Goal: Information Seeking & Learning: Check status

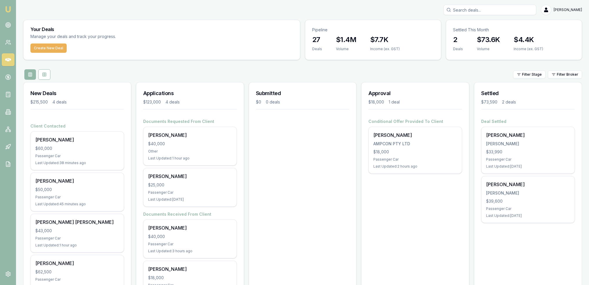
click at [494, 9] on input "Search deals" at bounding box center [489, 10] width 93 height 10
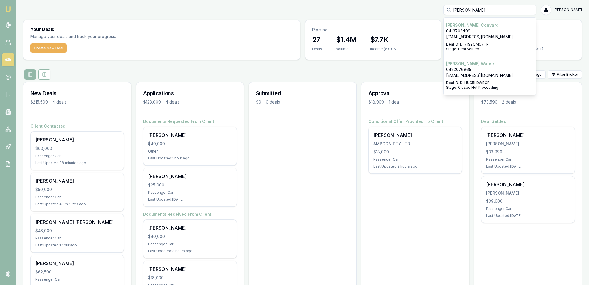
type input "daniel water"
drag, startPoint x: 465, startPoint y: 66, endPoint x: 461, endPoint y: 69, distance: 4.9
click at [465, 66] on p "Daniel Waters" at bounding box center [490, 64] width 88 height 6
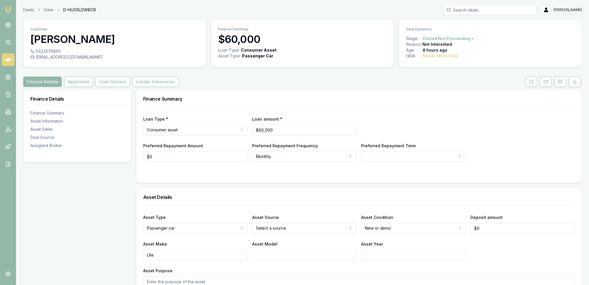
click at [8, 9] on img at bounding box center [8, 9] width 7 height 7
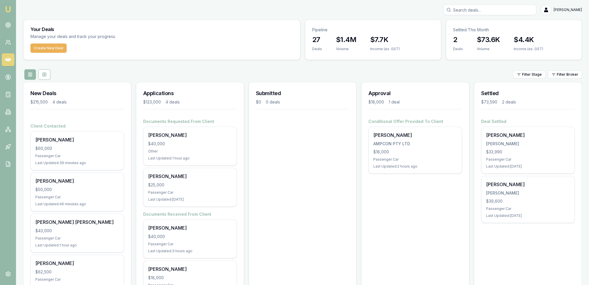
drag, startPoint x: 526, startPoint y: 7, endPoint x: 530, endPoint y: 1, distance: 7.0
click at [527, 4] on div "Robyn Adams Toggle Menu Your Deals Manage your deals and track your progress. C…" at bounding box center [294, 158] width 589 height 316
type input "samir"
click at [506, 31] on p "0400495465" at bounding box center [490, 31] width 88 height 6
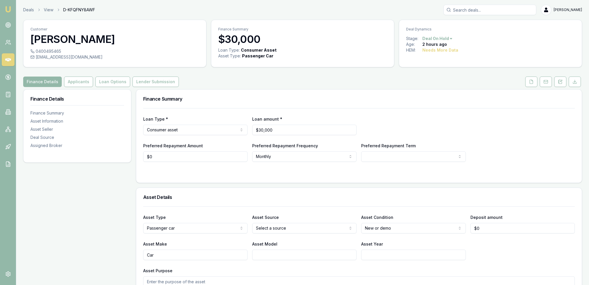
click at [7, 10] on img at bounding box center [8, 9] width 7 height 7
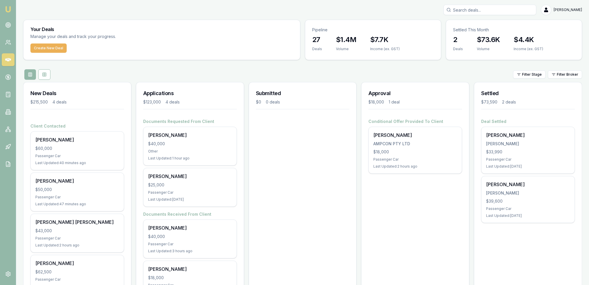
scroll to position [30, 0]
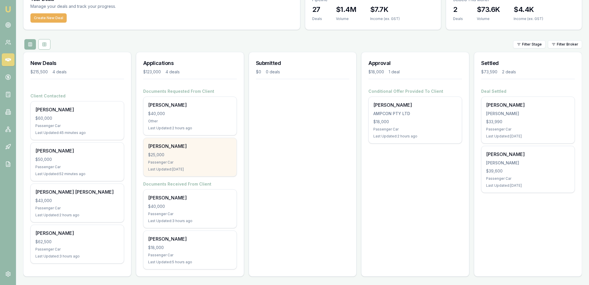
click at [191, 164] on div "Passenger Car" at bounding box center [190, 162] width 84 height 5
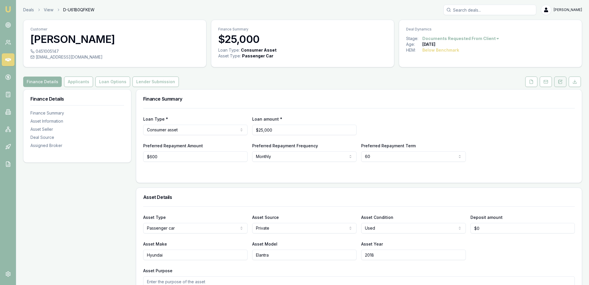
click at [563, 80] on button at bounding box center [560, 82] width 12 height 10
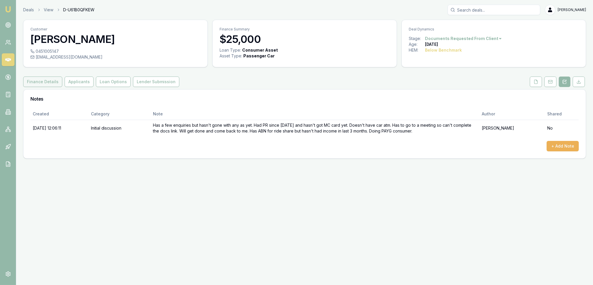
click at [44, 82] on button "Finance Details" at bounding box center [42, 82] width 39 height 10
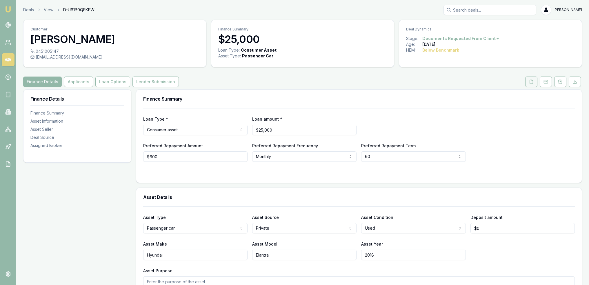
click at [531, 83] on icon at bounding box center [531, 81] width 5 height 5
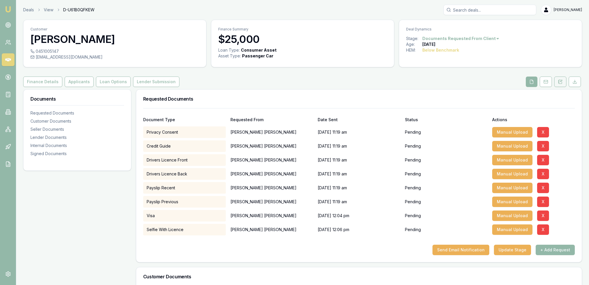
click at [562, 83] on icon at bounding box center [560, 82] width 3 height 4
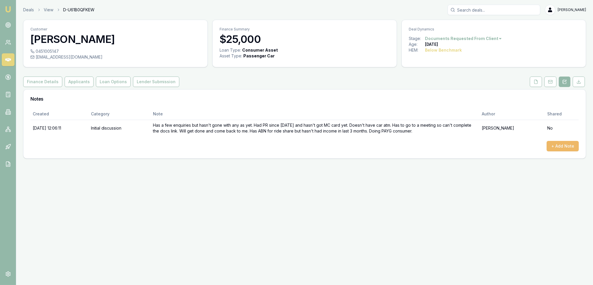
click at [569, 147] on button "+ Add Note" at bounding box center [563, 146] width 32 height 10
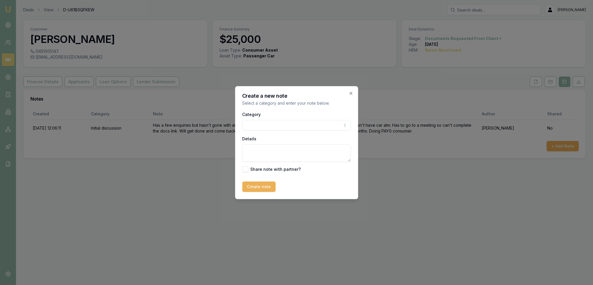
click at [321, 126] on body "Emu Broker Deals View D-U61B0QFKEW Robyn Adams Toggle Menu Customer Venkata Sri…" at bounding box center [296, 142] width 593 height 285
click at [298, 156] on textarea "Details" at bounding box center [296, 152] width 109 height 17
click at [290, 124] on body "Emu Broker Deals View D-U61B0QFKEW Robyn Adams Toggle Menu Customer Venkata Sri…" at bounding box center [296, 142] width 593 height 285
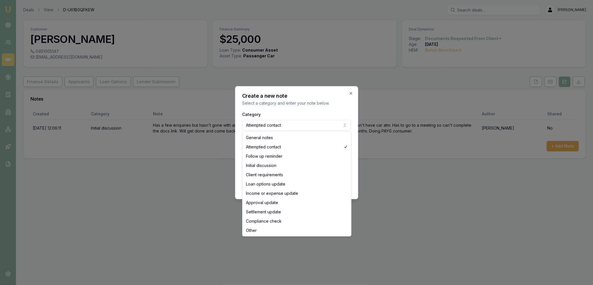
select select "GENERAL_NOTES"
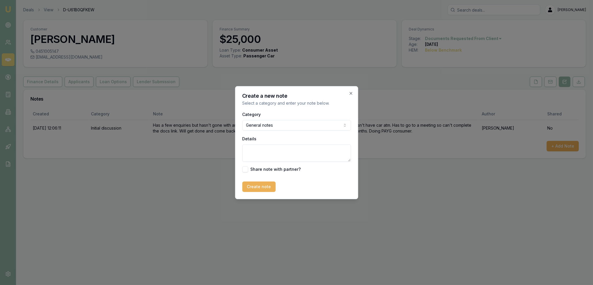
click at [272, 155] on textarea "Details" at bounding box center [296, 152] width 109 height 17
click at [292, 155] on textarea "Has already gotten pre-approval with Jacaranda Finance. They have offered him $…" at bounding box center [296, 152] width 109 height 17
type textarea "Has already gotten pre-approval with Jacaranda Finance. They have offered him $…"
drag, startPoint x: 259, startPoint y: 190, endPoint x: 295, endPoint y: 165, distance: 43.8
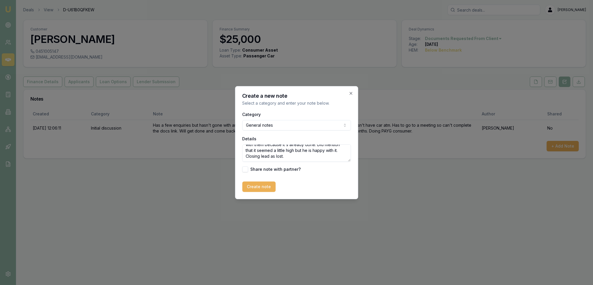
click at [259, 190] on button "Create note" at bounding box center [258, 186] width 33 height 10
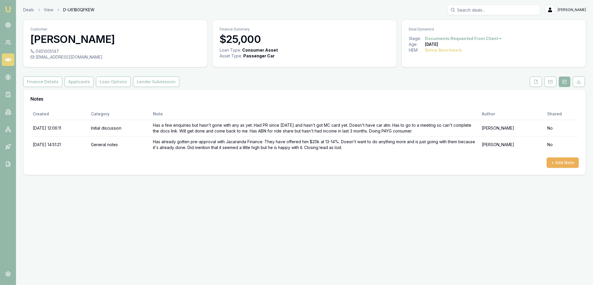
click at [466, 39] on html "Emu Broker Deals View D-U61B0QFKEW Robyn Adams Toggle Menu Customer Venkata Sri…" at bounding box center [296, 142] width 593 height 285
click at [468, 69] on div "- Lost" at bounding box center [461, 67] width 34 height 9
click at [3, 8] on link "Emu Broker" at bounding box center [7, 9] width 9 height 9
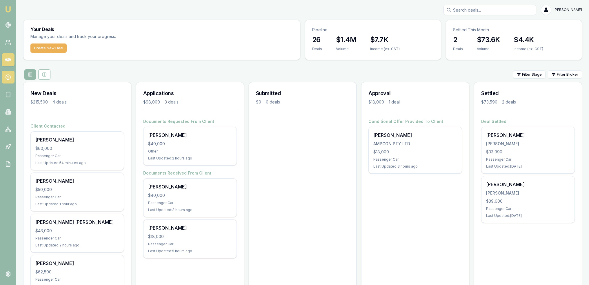
click at [5, 77] on icon at bounding box center [8, 77] width 6 height 6
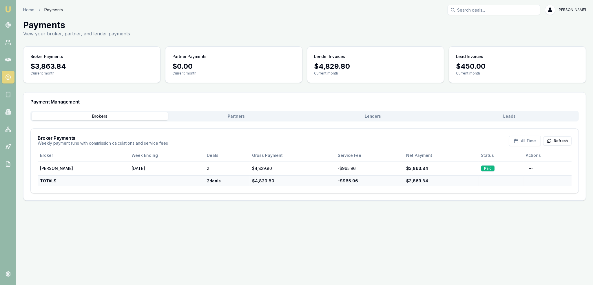
click at [506, 117] on button "Leads" at bounding box center [509, 116] width 136 height 8
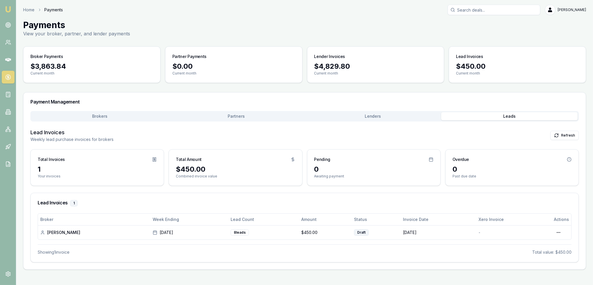
click at [374, 118] on button "Lenders" at bounding box center [373, 116] width 136 height 8
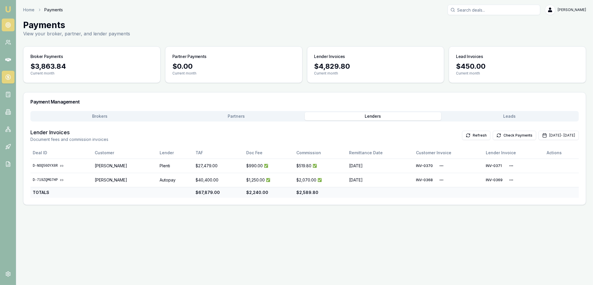
click at [9, 23] on circle at bounding box center [8, 25] width 5 height 5
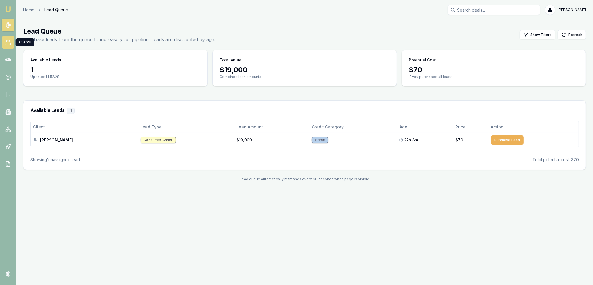
click at [6, 44] on icon at bounding box center [7, 43] width 3 height 1
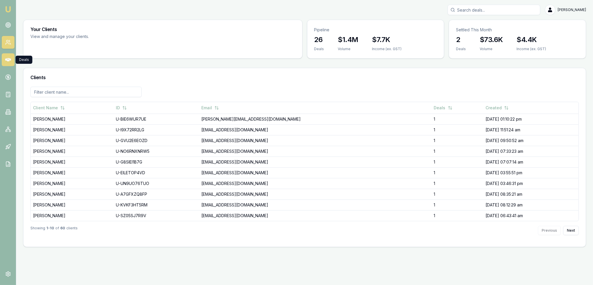
click at [10, 60] on icon at bounding box center [8, 59] width 6 height 3
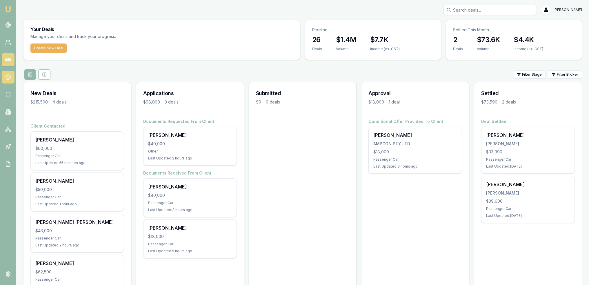
click at [10, 77] on icon at bounding box center [8, 77] width 6 height 6
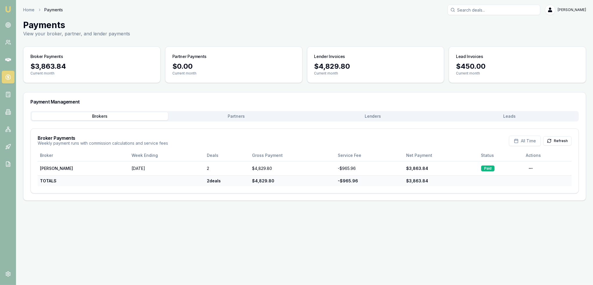
click at [233, 116] on button "Partners" at bounding box center [236, 116] width 136 height 8
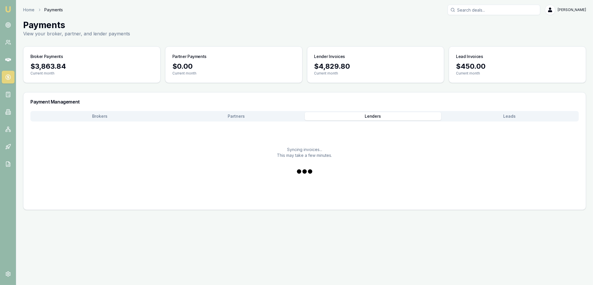
click at [370, 114] on button "Lenders" at bounding box center [373, 116] width 136 height 8
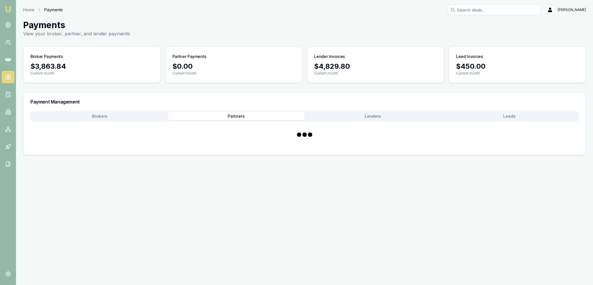
click at [248, 118] on button "Partners" at bounding box center [236, 116] width 136 height 8
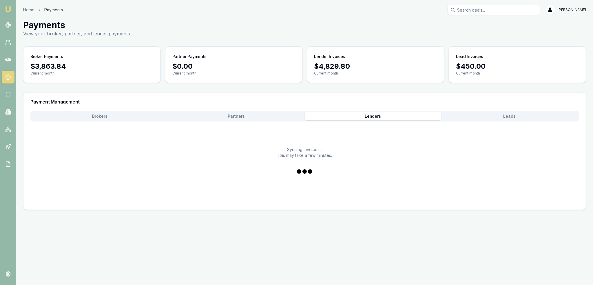
click at [360, 117] on button "Lenders" at bounding box center [373, 116] width 136 height 8
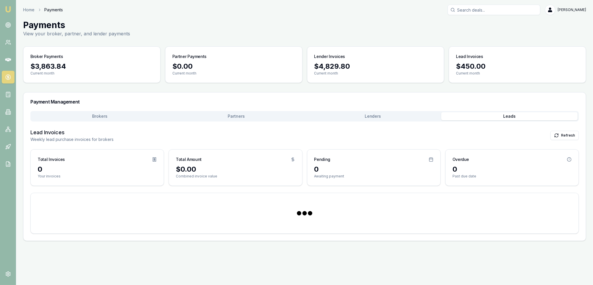
click at [491, 118] on button "Leads" at bounding box center [509, 116] width 136 height 8
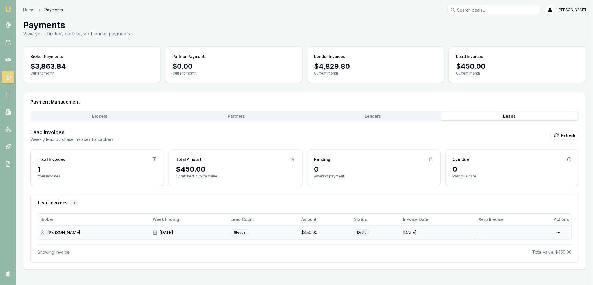
click at [241, 232] on div "8 lead s" at bounding box center [240, 232] width 18 height 6
click at [560, 232] on html "Emu Broker Home Payments Robyn Adams Toggle Menu Payments View your broker, par…" at bounding box center [296, 142] width 593 height 285
click at [8, 7] on html "Emu Broker Home Payments Robyn Adams Toggle Menu Payments View your broker, par…" at bounding box center [296, 142] width 593 height 285
click at [9, 7] on img at bounding box center [8, 9] width 7 height 7
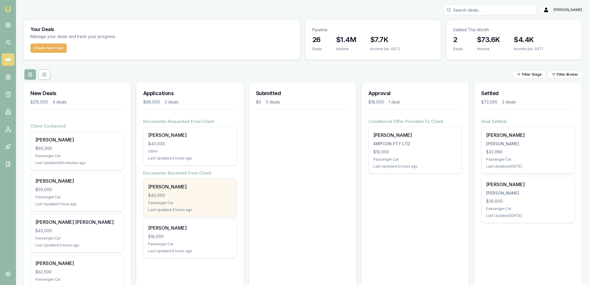
click at [196, 191] on div "Cornelius O'Donnell $40,000 Passenger Car Last Updated: 3 hours ago" at bounding box center [189, 198] width 93 height 38
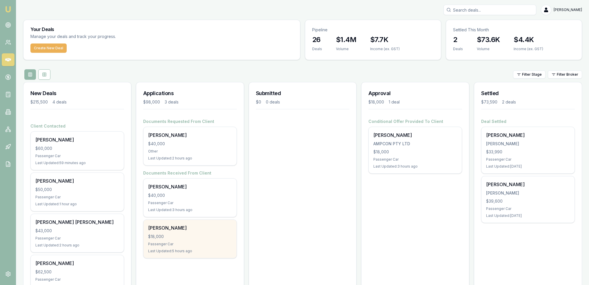
click at [188, 231] on div "Stephen Gawler $18,000 Passenger Car Last Updated: 5 hours ago" at bounding box center [189, 239] width 93 height 38
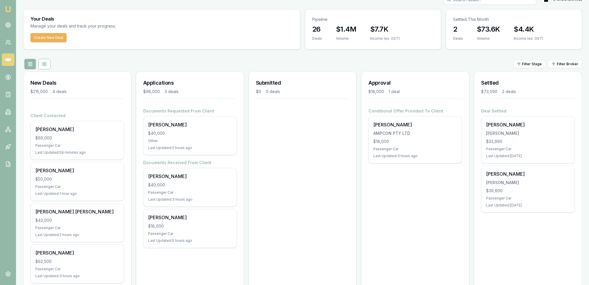
scroll to position [24, 0]
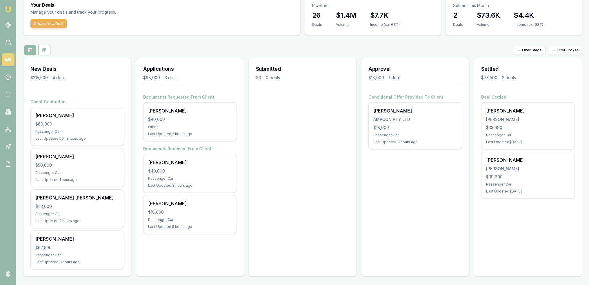
click at [98, 114] on div "Corey Newell" at bounding box center [77, 115] width 84 height 7
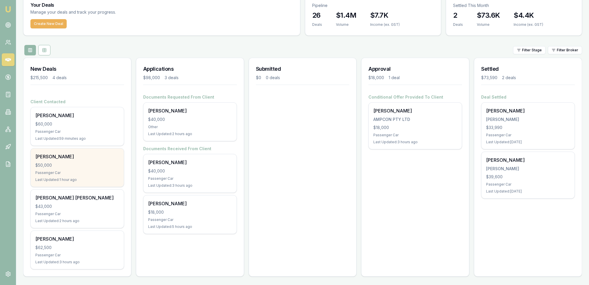
click at [84, 161] on div "Aharon Cross $50,000 Passenger Car Last Updated: 1 hour ago" at bounding box center [77, 167] width 93 height 38
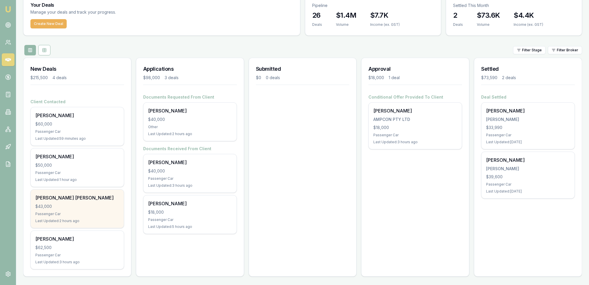
click at [95, 208] on div "$43,000" at bounding box center [77, 206] width 84 height 6
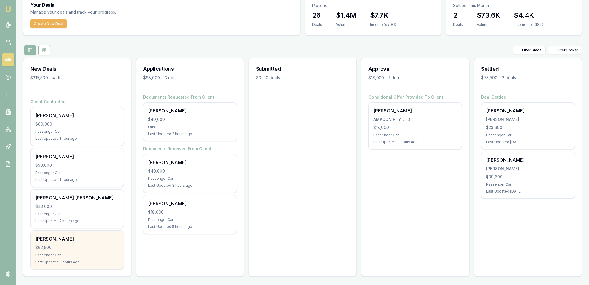
click at [79, 253] on div "Passenger Car" at bounding box center [77, 255] width 84 height 5
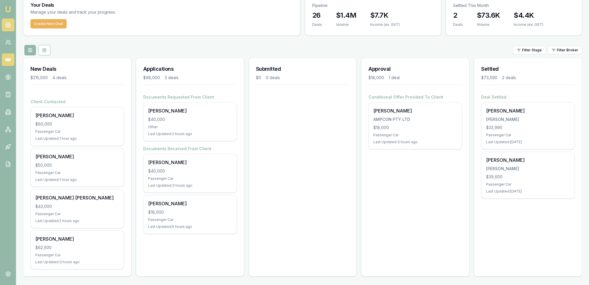
click at [5, 22] on icon at bounding box center [8, 25] width 6 height 6
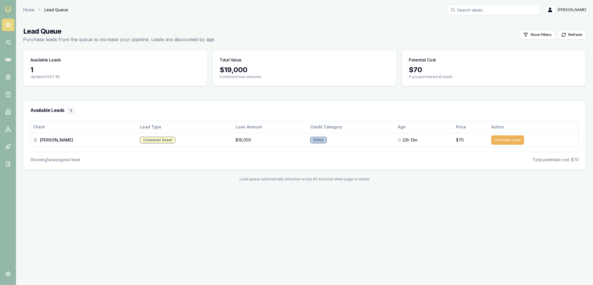
click at [8, 10] on img at bounding box center [8, 9] width 7 height 7
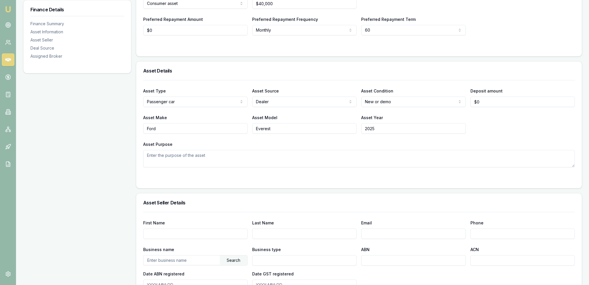
scroll to position [8, 0]
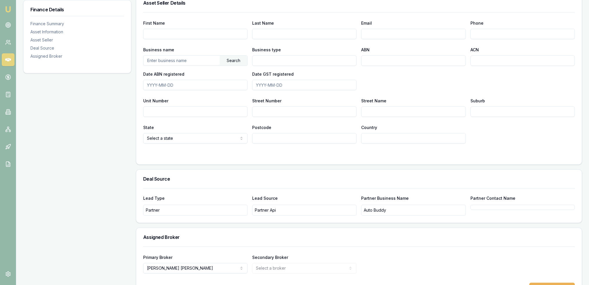
scroll to position [345, 0]
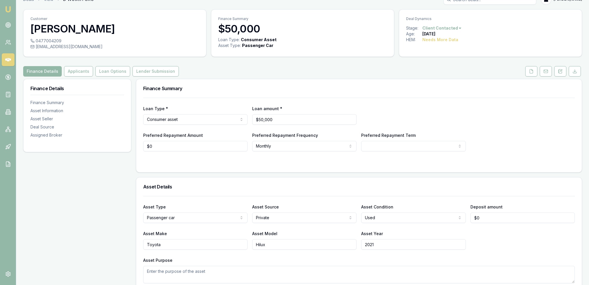
scroll to position [9, 0]
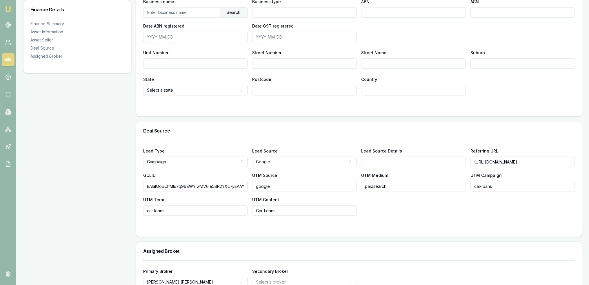
scroll to position [389, 0]
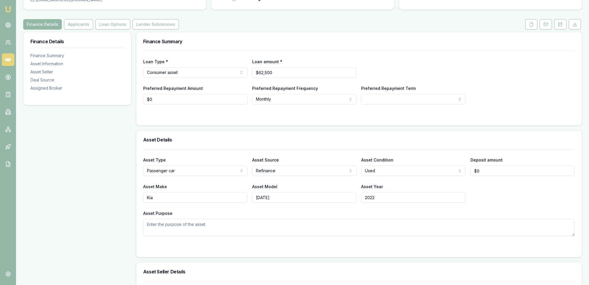
scroll to position [19, 0]
